Goal: Information Seeking & Learning: Learn about a topic

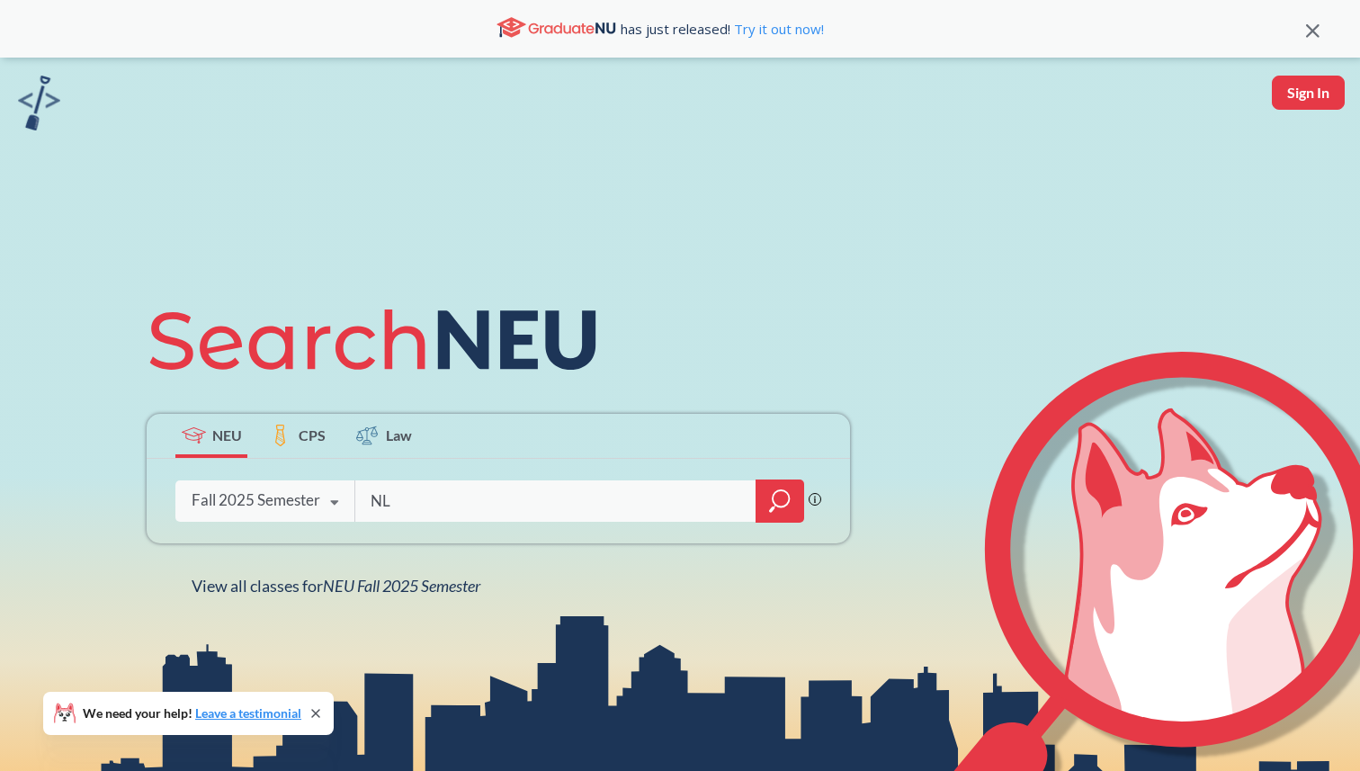
type input "NLP"
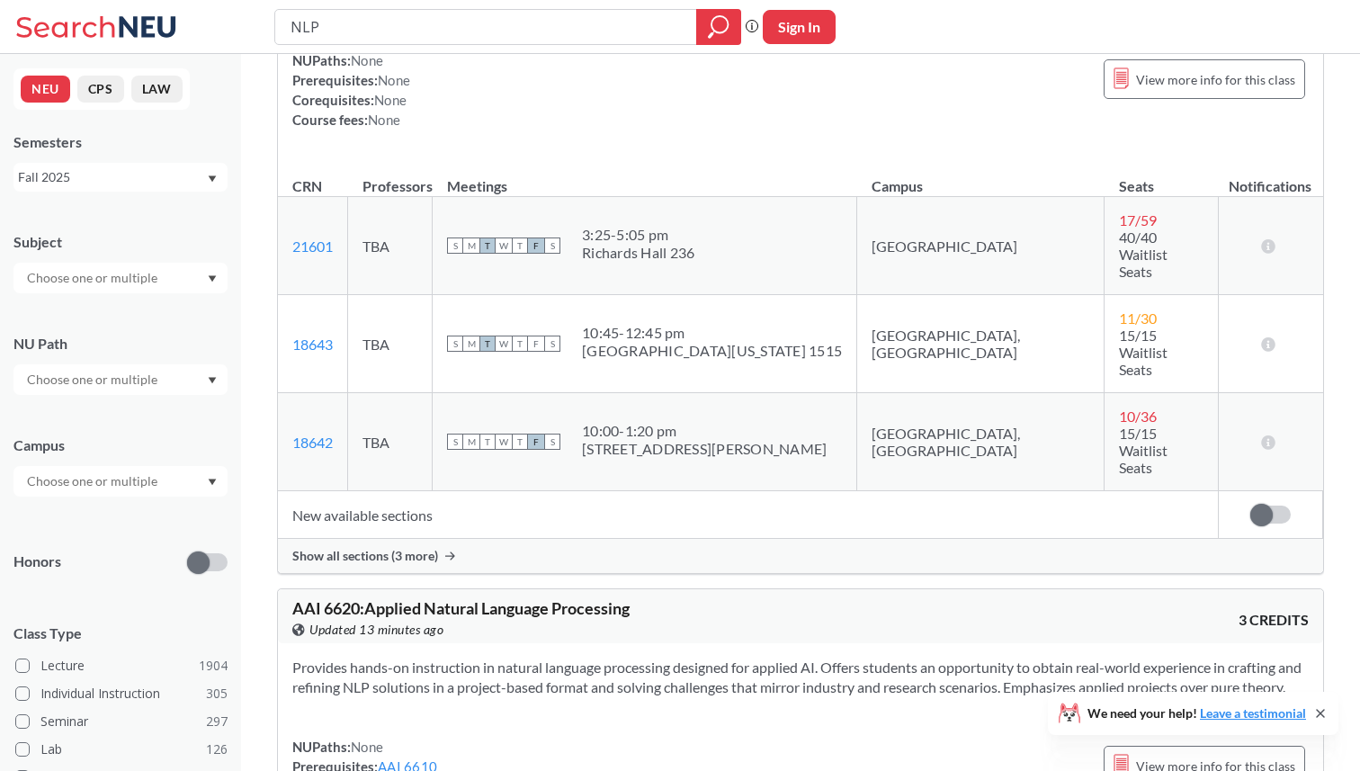
scroll to position [781, 0]
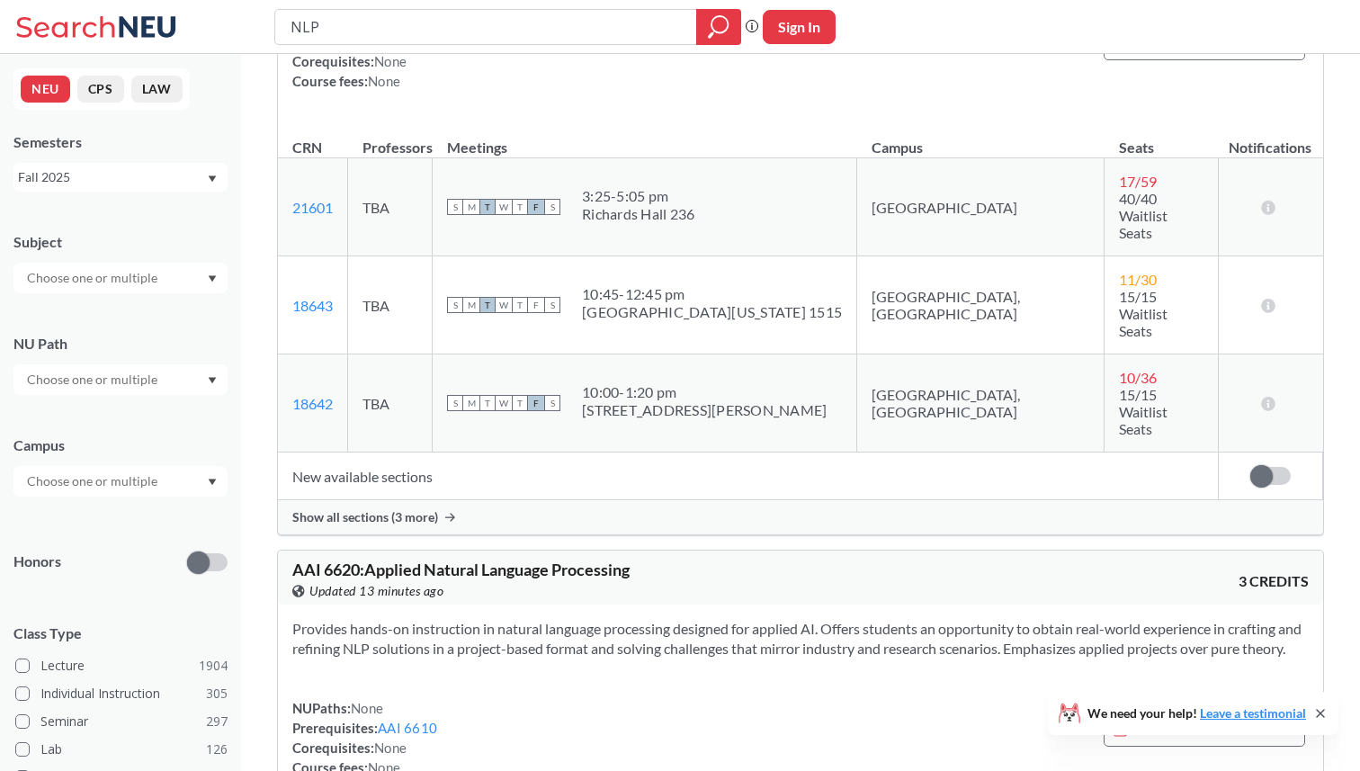
drag, startPoint x: 397, startPoint y: 31, endPoint x: 248, endPoint y: 30, distance: 148.4
click at [248, 30] on div "NLP Phrase search guarantees the exact search appears in the results. Ex. If yo…" at bounding box center [680, 27] width 1360 height 54
type input "Distributed"
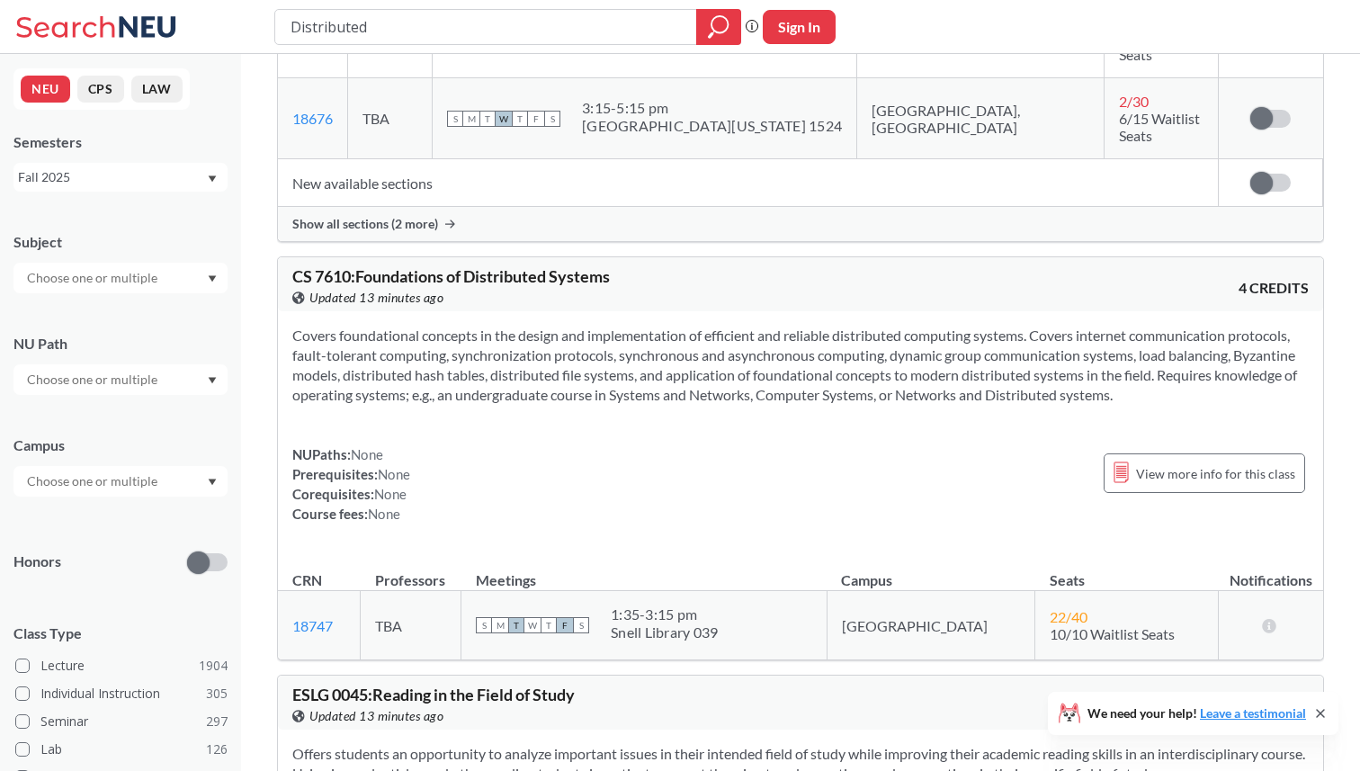
scroll to position [930, 0]
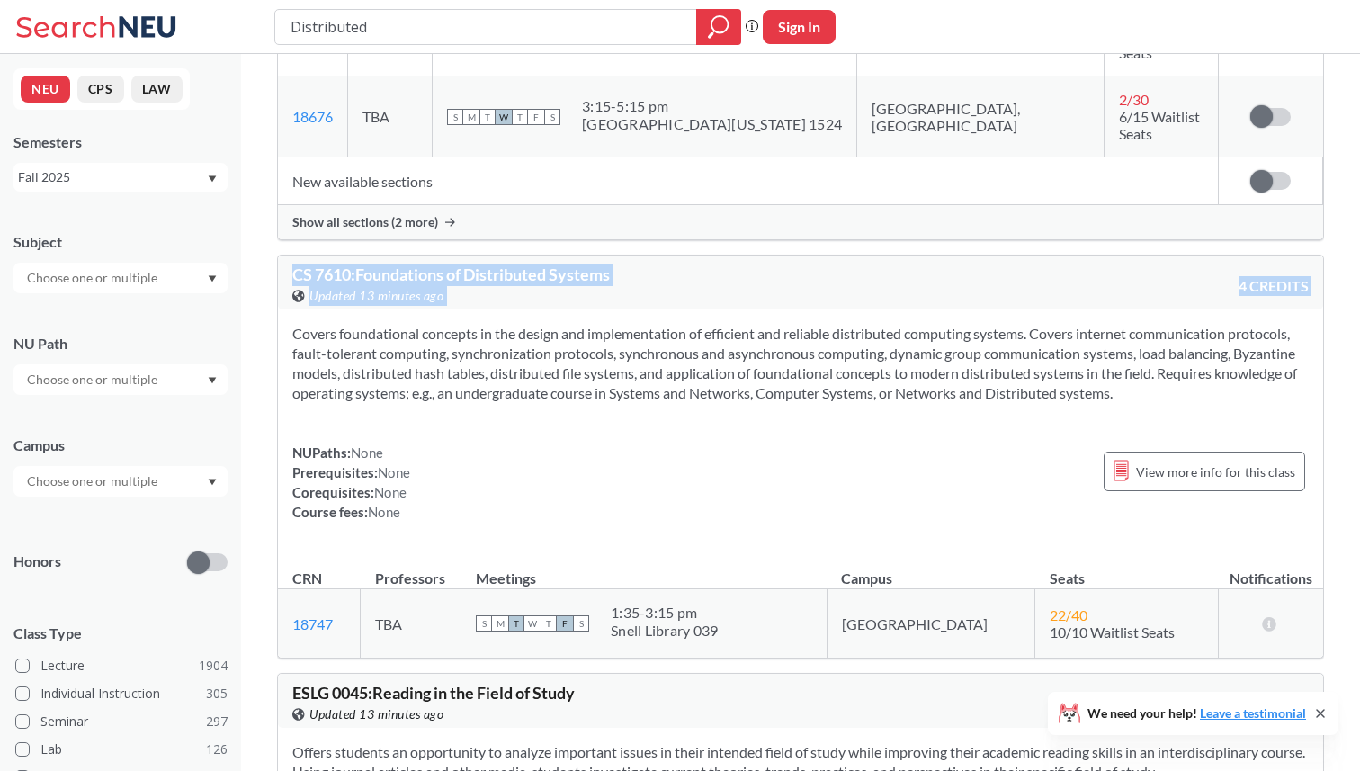
drag, startPoint x: 290, startPoint y: 187, endPoint x: 464, endPoint y: 245, distance: 182.9
click at [464, 255] on div "CS 7610 : Foundations of Distributed Systems View this course on Banner. Update…" at bounding box center [800, 457] width 1047 height 404
click at [464, 309] on div "Covers foundational concepts in the design and implementation of efficient and …" at bounding box center [800, 429] width 1045 height 241
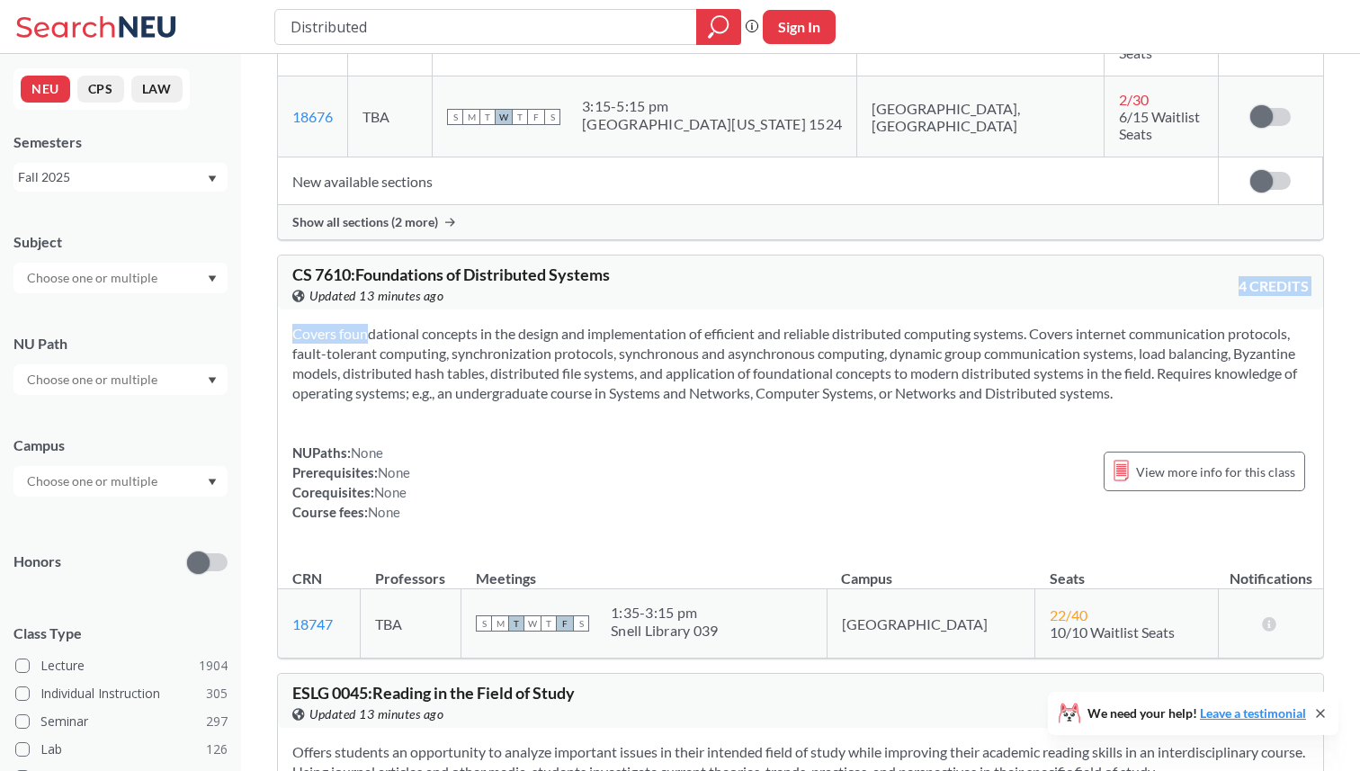
drag, startPoint x: 464, startPoint y: 246, endPoint x: 464, endPoint y: 216, distance: 29.7
click at [464, 255] on div "CS 7610 : Foundations of Distributed Systems View this course on Banner. Update…" at bounding box center [800, 457] width 1047 height 404
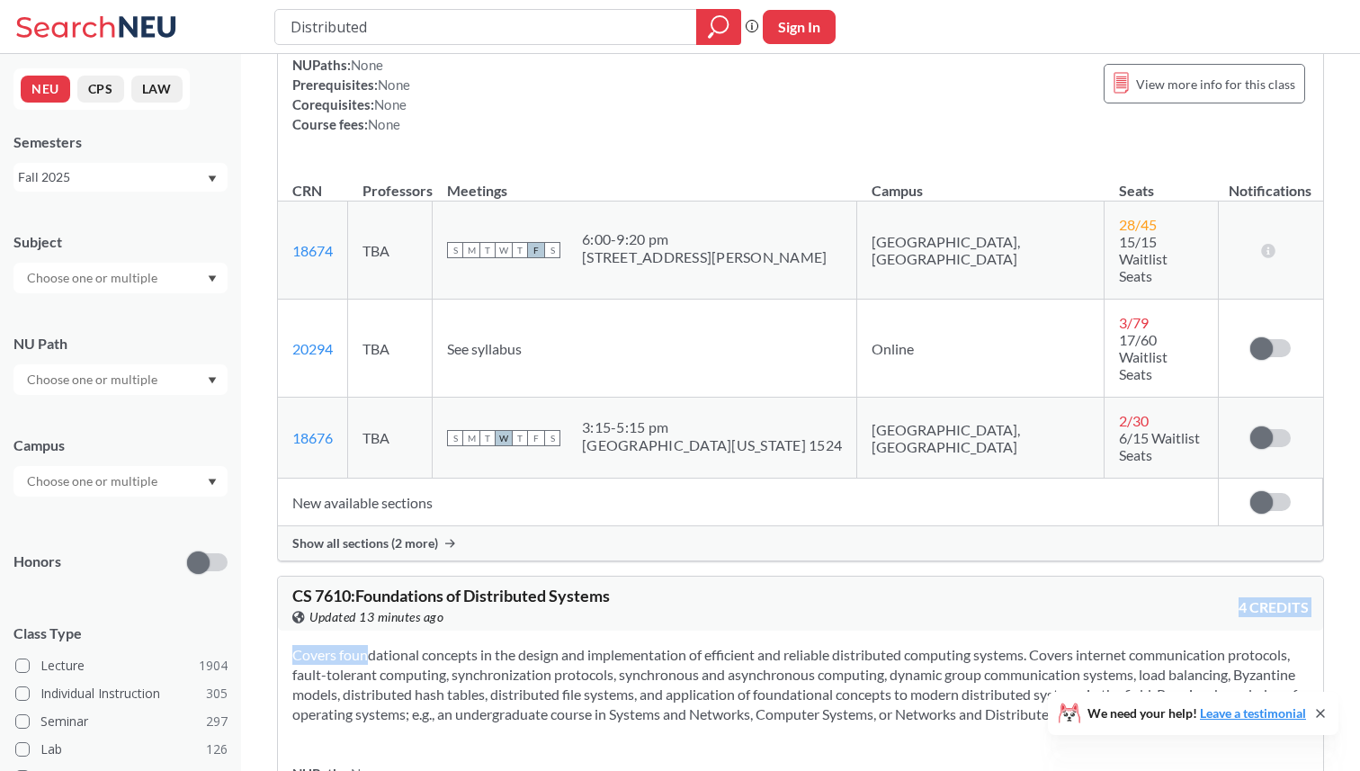
scroll to position [602, 0]
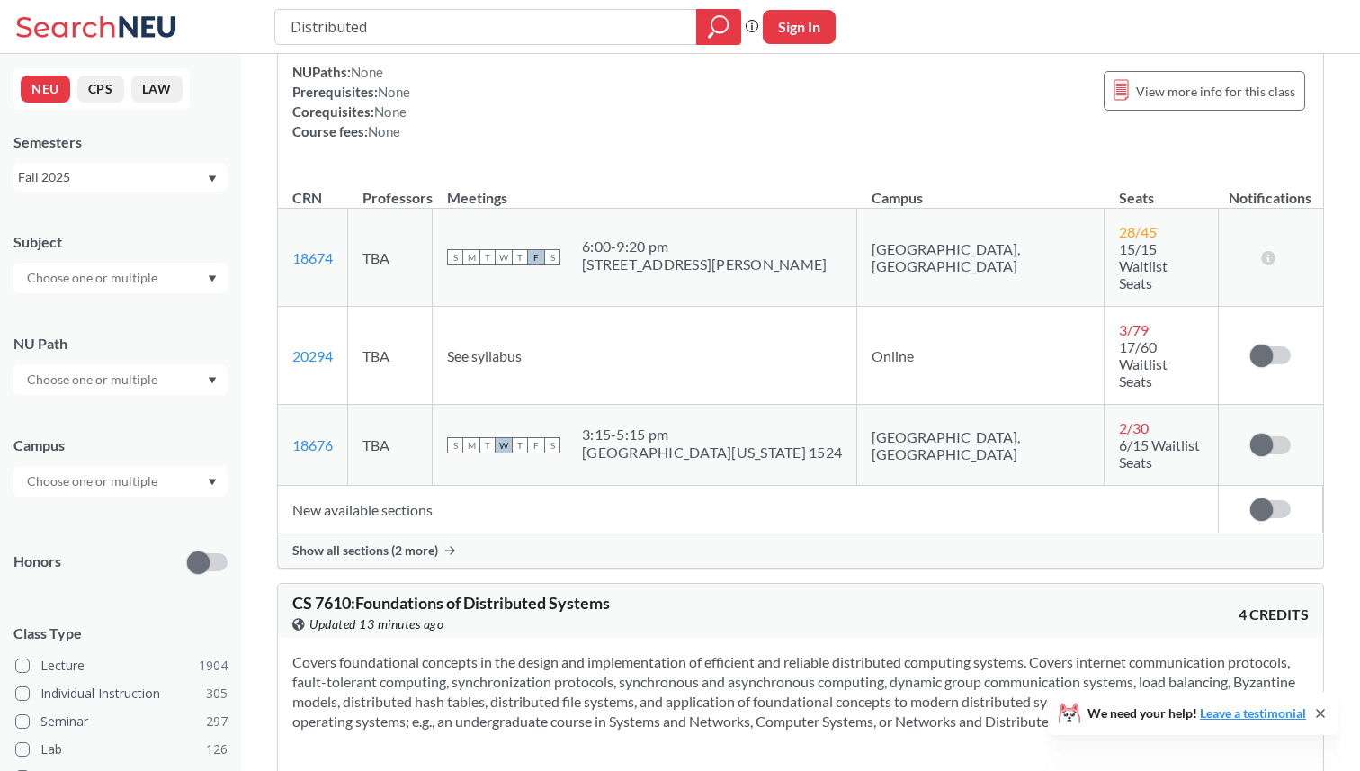
click at [411, 533] on div "Show all sections (2 more)" at bounding box center [800, 550] width 1045 height 34
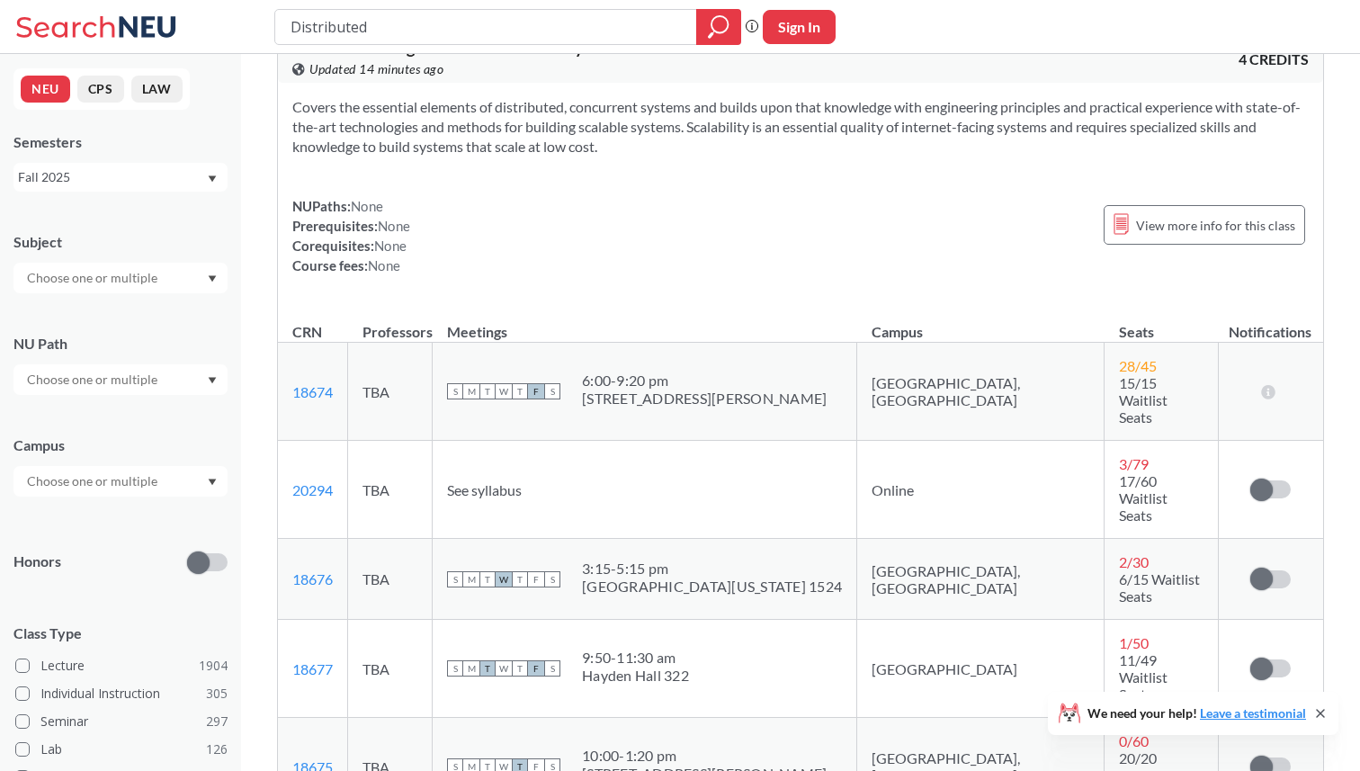
scroll to position [469, 0]
drag, startPoint x: 626, startPoint y: 582, endPoint x: 766, endPoint y: 594, distance: 140.8
click at [766, 647] on div "S M T W T F S 9:50 - 11:30 am [PERSON_NAME] 322" at bounding box center [644, 667] width 395 height 40
drag, startPoint x: 766, startPoint y: 594, endPoint x: 630, endPoint y: 572, distance: 138.4
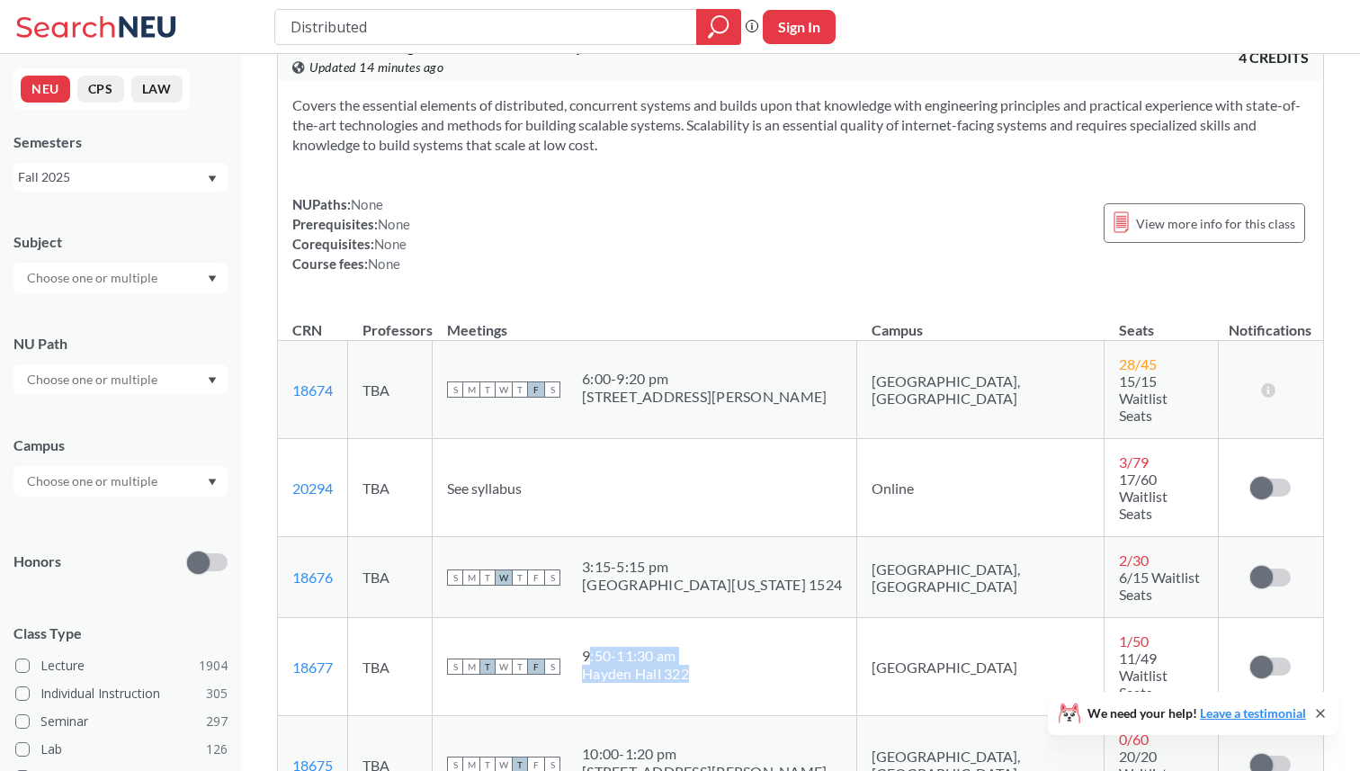
click at [630, 647] on div "S M T W T F S 9:50 - 11:30 am [PERSON_NAME] 322" at bounding box center [644, 667] width 395 height 40
click at [630, 647] on div "9:50 - 11:30 am" at bounding box center [635, 656] width 107 height 18
drag, startPoint x: 630, startPoint y: 572, endPoint x: 705, endPoint y: 590, distance: 77.7
click at [689, 647] on span "9:50 - 11:30 am [PERSON_NAME] 322" at bounding box center [635, 665] width 107 height 36
click at [689, 665] on div "Hayden Hall 322" at bounding box center [635, 674] width 107 height 18
